Goal: Information Seeking & Learning: Learn about a topic

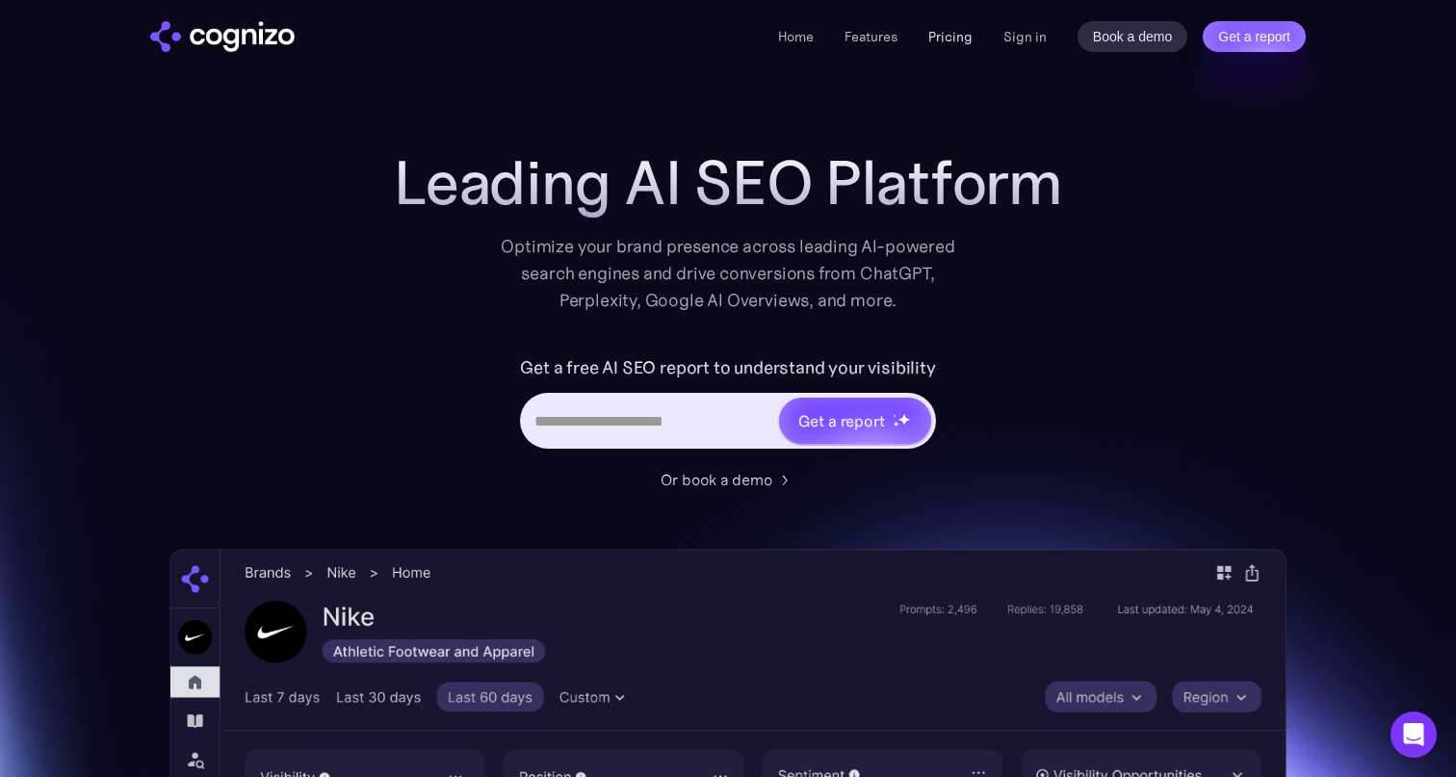
click at [962, 43] on link "Pricing" at bounding box center [950, 36] width 44 height 17
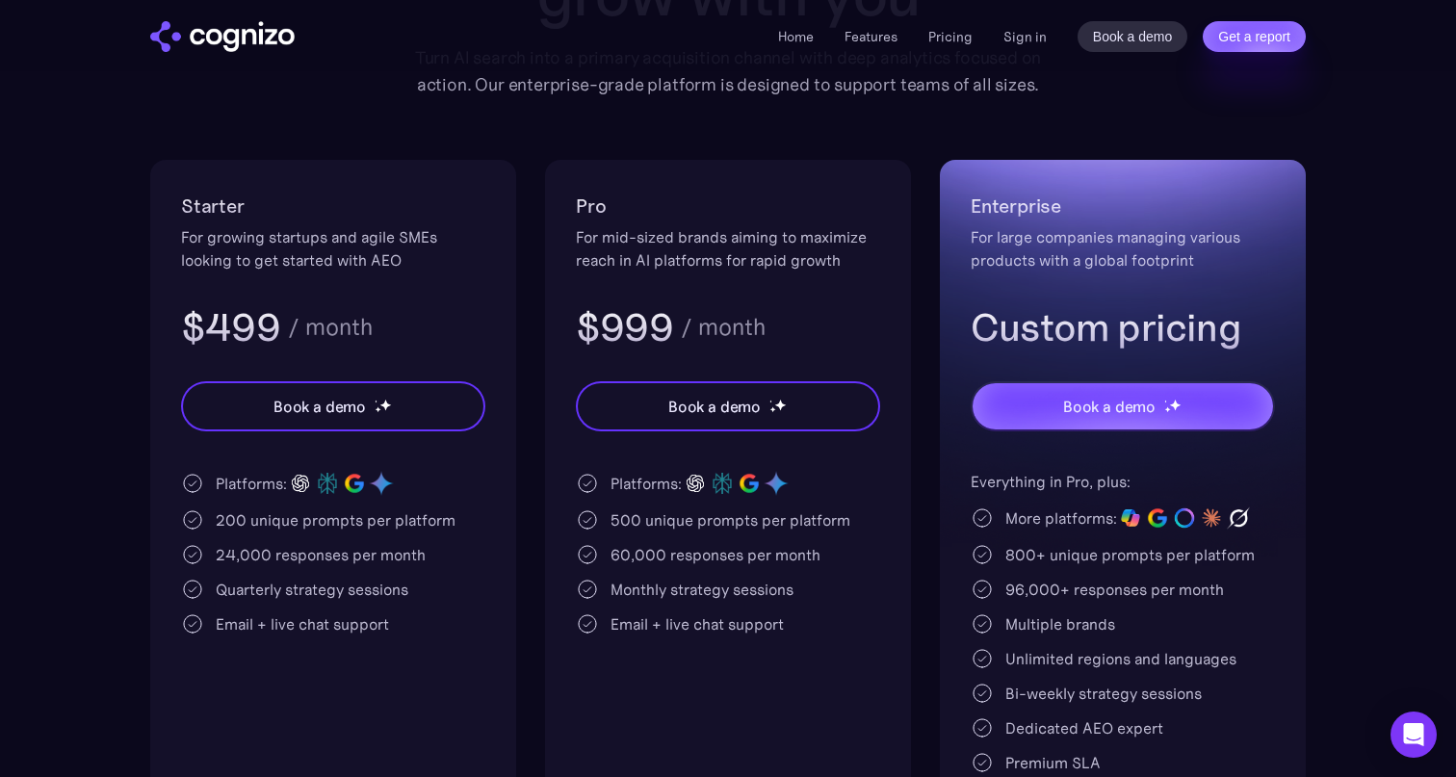
scroll to position [329, 0]
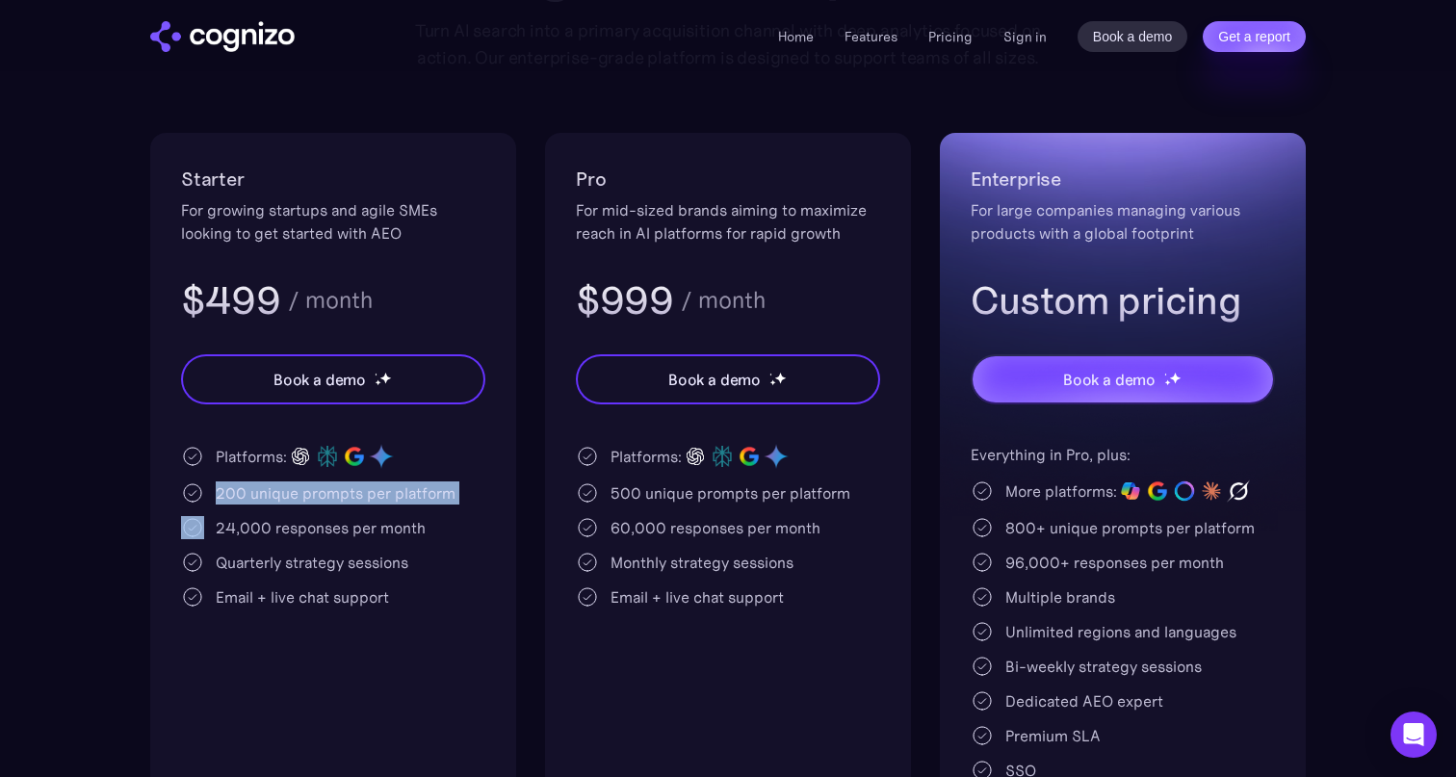
drag, startPoint x: 216, startPoint y: 501, endPoint x: 448, endPoint y: 510, distance: 232.2
click at [448, 510] on div "Platforms: 200 unique prompts per platform 24,000 responses per month Quarterly…" at bounding box center [333, 526] width 304 height 166
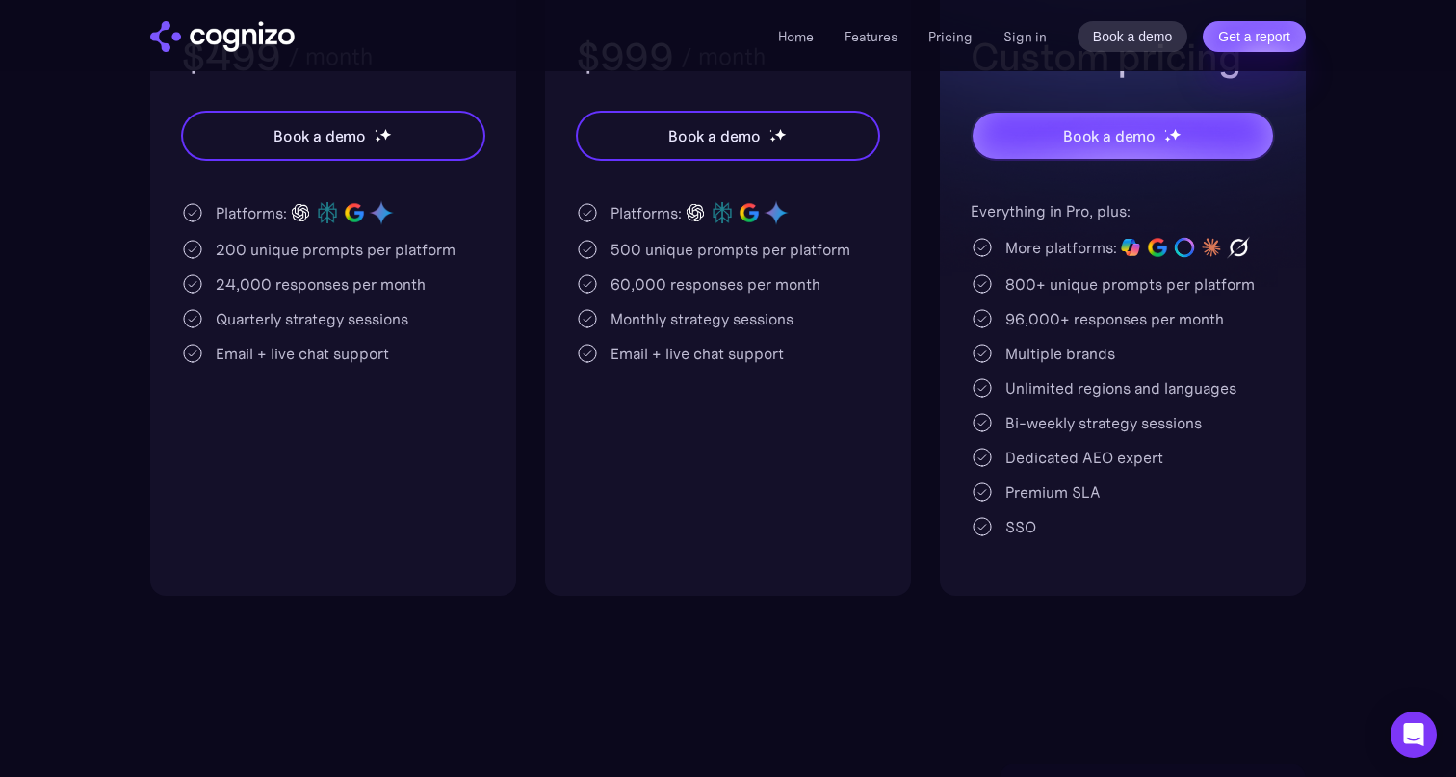
scroll to position [0, 0]
